Goal: Information Seeking & Learning: Learn about a topic

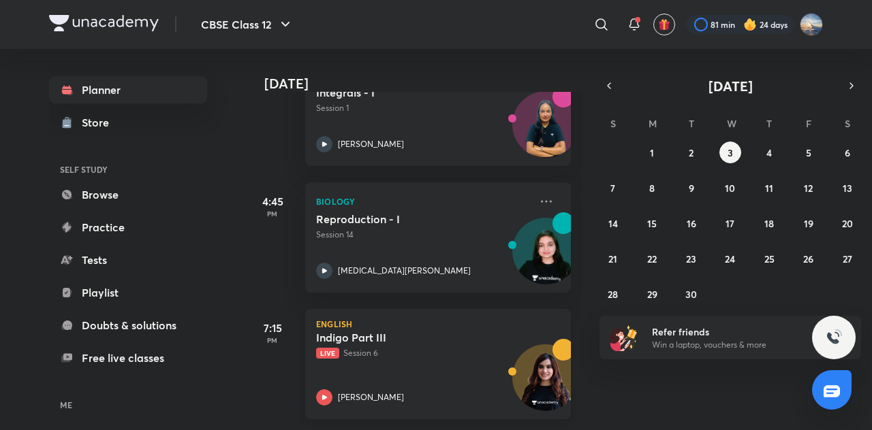
click at [413, 332] on h5 "Indigo Part III" at bounding box center [401, 338] width 170 height 14
